Goal: Task Accomplishment & Management: Manage account settings

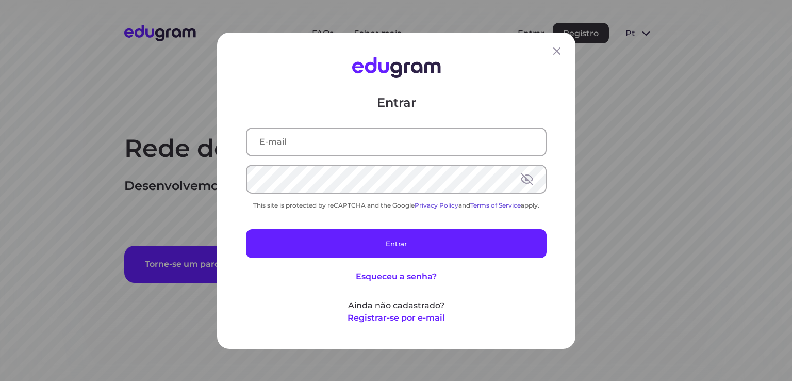
click at [409, 128] on input "text" at bounding box center [396, 141] width 299 height 27
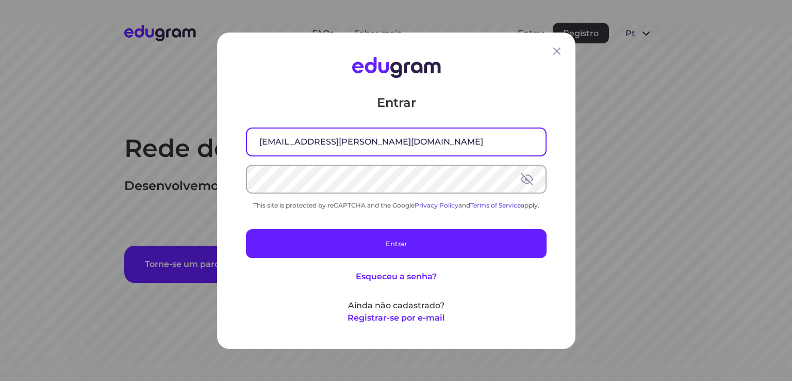
type input "[EMAIL_ADDRESS][PERSON_NAME][DOMAIN_NAME]"
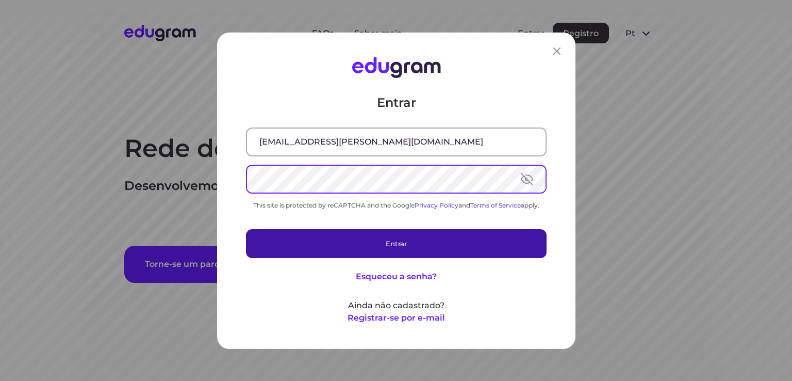
click at [317, 234] on button "Entrar" at bounding box center [396, 243] width 301 height 29
